Goal: Contribute content: Contribute content

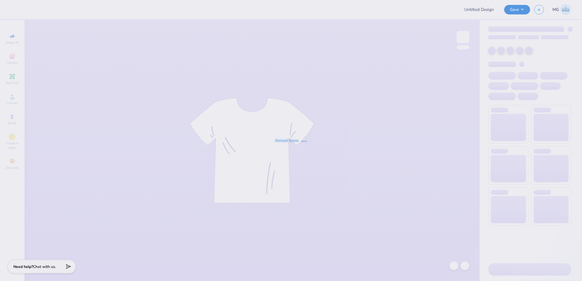
type input "Phi Mu Parents Weekend Final"
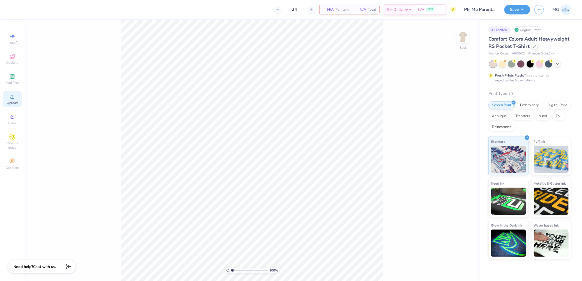
click at [8, 95] on div "Upload" at bounding box center [12, 99] width 19 height 16
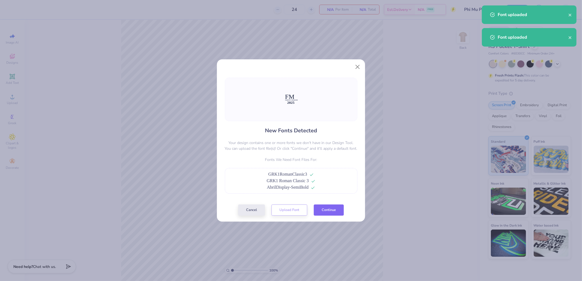
click at [334, 209] on button "Continue" at bounding box center [329, 210] width 30 height 11
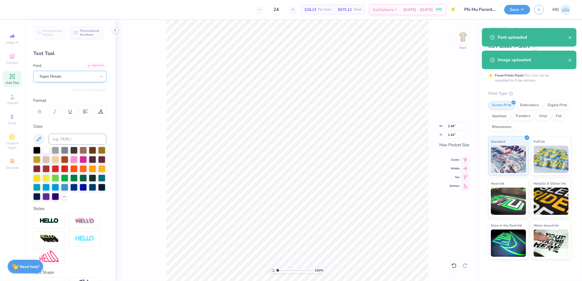
click at [63, 81] on div "Super Dream" at bounding box center [69, 76] width 73 height 11
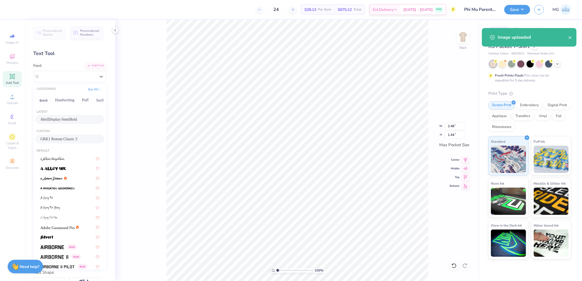
click at [62, 140] on span "GRK1 Roman Classic 3" at bounding box center [58, 139] width 37 height 6
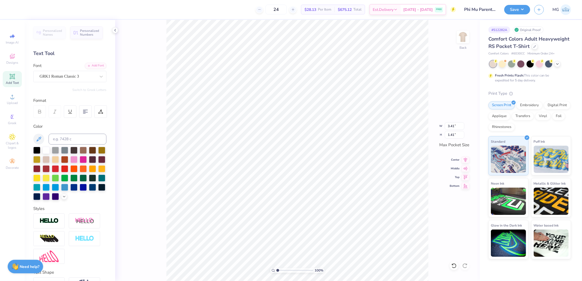
type input "3.41"
type input "1.41"
click at [64, 78] on div "Super Dream" at bounding box center [67, 76] width 57 height 8
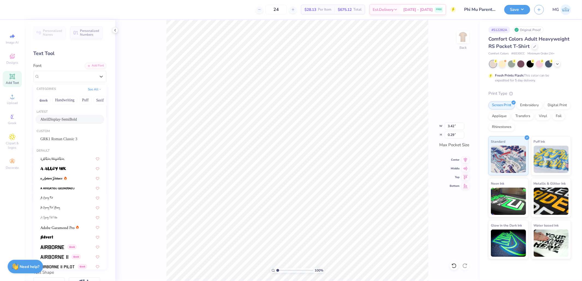
click at [61, 121] on span "AbrilDisplay-SemiBold" at bounding box center [58, 120] width 37 height 6
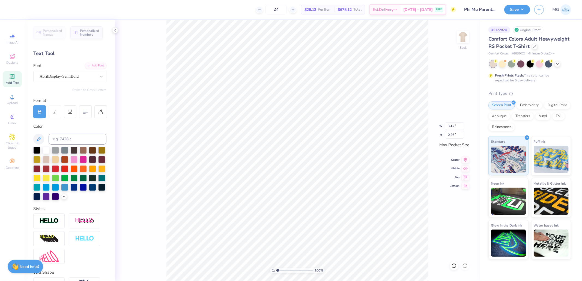
type input "0.26"
click at [70, 76] on div "Super Dream" at bounding box center [67, 76] width 57 height 8
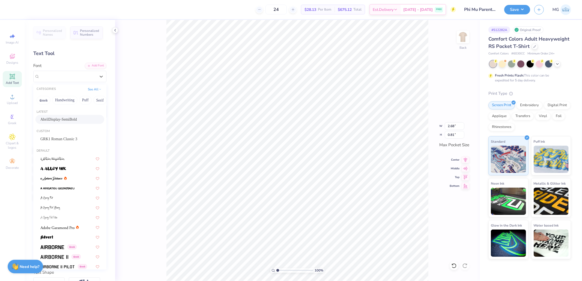
click at [64, 116] on div "AbrilDisplay-SemiBold" at bounding box center [69, 119] width 69 height 9
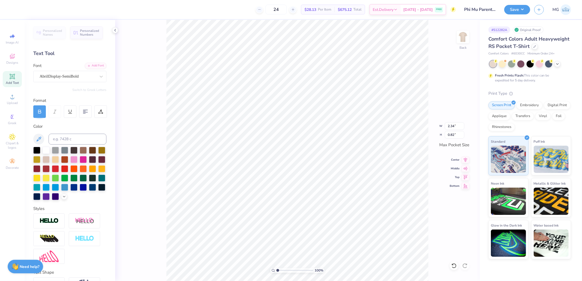
type input "2.34"
type input "0.82"
click at [465, 160] on icon at bounding box center [465, 159] width 8 height 7
type input "3.42"
type input "0.26"
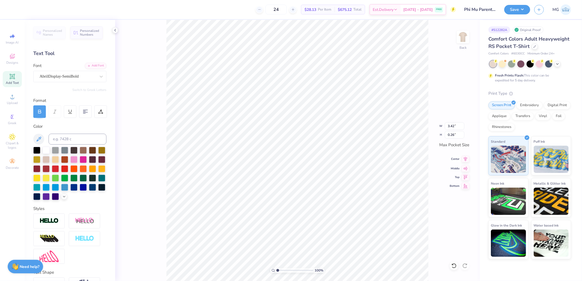
click at [468, 157] on icon at bounding box center [465, 159] width 8 height 7
type input "3.41"
type input "1.41"
click at [465, 159] on icon at bounding box center [465, 159] width 8 height 7
drag, startPoint x: 279, startPoint y: 269, endPoint x: 286, endPoint y: 269, distance: 6.6
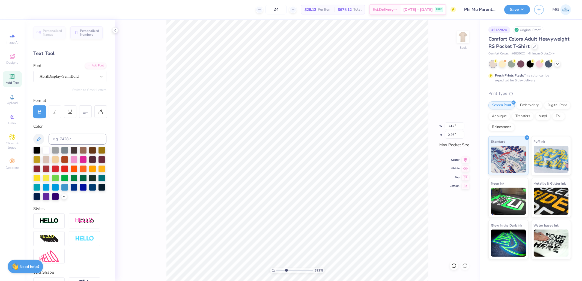
click at [286, 269] on input "range" at bounding box center [294, 270] width 37 height 5
click at [288, 270] on input "range" at bounding box center [294, 270] width 37 height 5
drag, startPoint x: 286, startPoint y: 271, endPoint x: 234, endPoint y: 271, distance: 52.4
type input "1"
click at [276, 271] on input "range" at bounding box center [294, 270] width 37 height 5
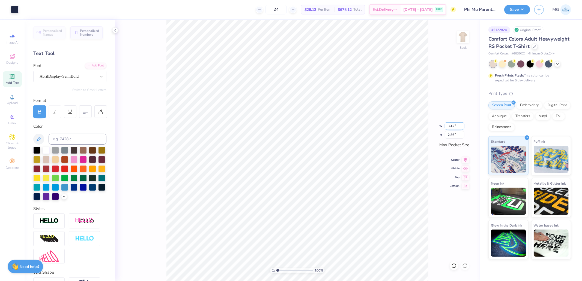
click at [455, 125] on input "3.42" at bounding box center [455, 126] width 20 height 8
type input "3.50"
type input "2.93"
click at [464, 158] on icon at bounding box center [465, 159] width 8 height 7
click at [461, 42] on img at bounding box center [463, 37] width 22 height 22
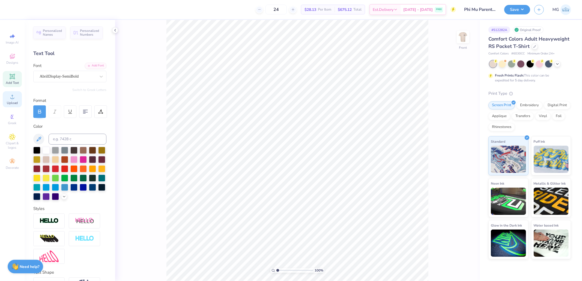
click at [14, 99] on icon at bounding box center [12, 97] width 7 height 7
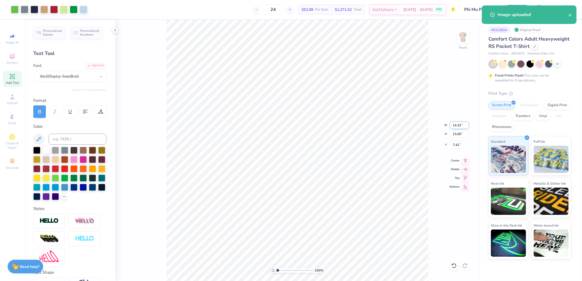
click at [459, 125] on input "14.32" at bounding box center [459, 126] width 20 height 8
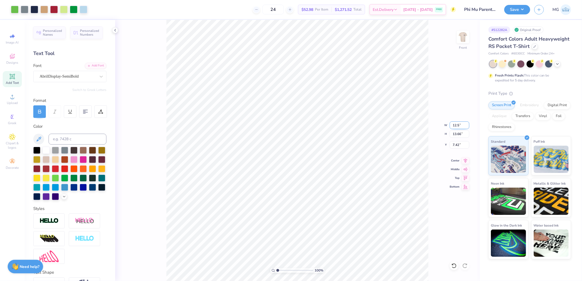
type input "12.50"
type input "11.92"
type input "8.29"
click at [65, 80] on div "Super Dream" at bounding box center [67, 76] width 57 height 8
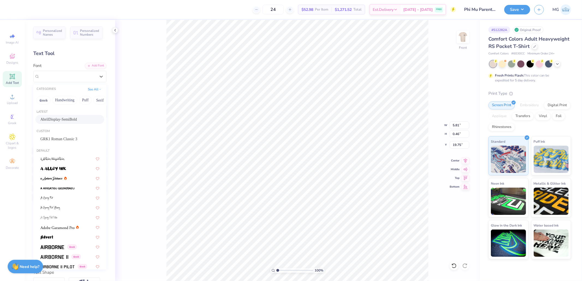
click at [60, 118] on span "AbrilDisplay-SemiBold" at bounding box center [58, 120] width 37 height 6
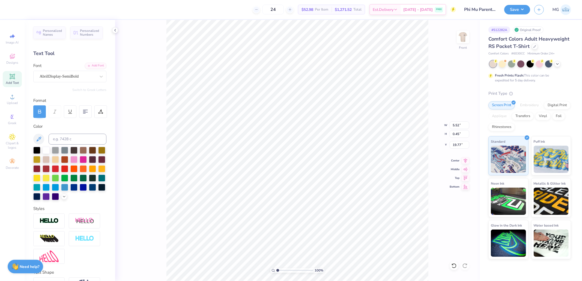
type input "5.52"
type input "0.45"
type input "19.77"
click at [14, 98] on icon at bounding box center [12, 97] width 7 height 7
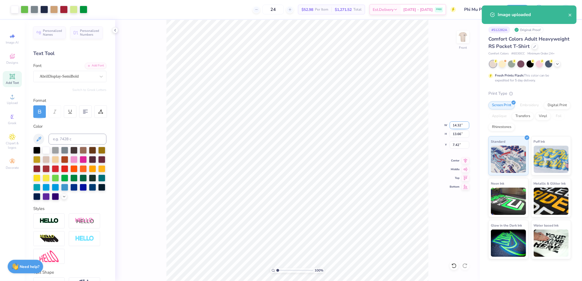
click at [457, 125] on input "14.32" at bounding box center [459, 126] width 20 height 8
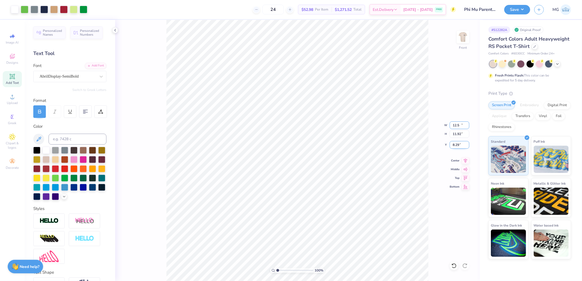
type input "12.50"
type input "11.92"
click at [459, 145] on input "8.29" at bounding box center [459, 145] width 20 height 8
type input "3.00"
click at [56, 71] on div "Super Dream" at bounding box center [69, 76] width 73 height 11
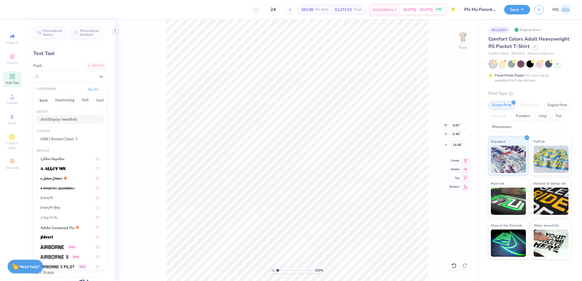
click at [60, 121] on span "AbrilDisplay-SemiBold" at bounding box center [58, 120] width 37 height 6
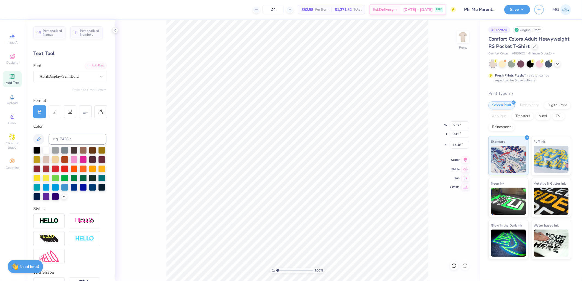
type input "5.52"
type input "0.45"
type input "14.48"
click at [465, 160] on icon at bounding box center [466, 160] width 4 height 5
click at [512, 8] on button "Save" at bounding box center [517, 9] width 26 height 10
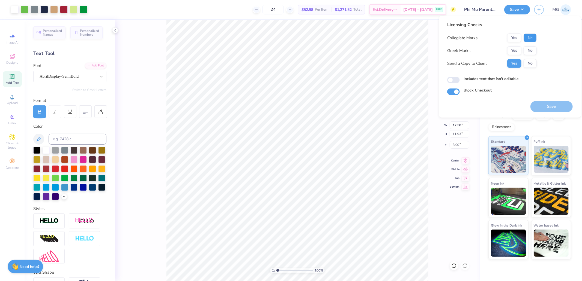
click at [526, 40] on button "No" at bounding box center [529, 38] width 13 height 9
click at [516, 50] on button "Yes" at bounding box center [514, 50] width 14 height 9
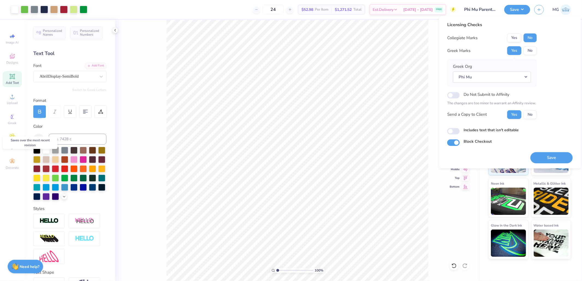
click at [549, 157] on button "Save" at bounding box center [551, 157] width 42 height 11
